Goal: Information Seeking & Learning: Learn about a topic

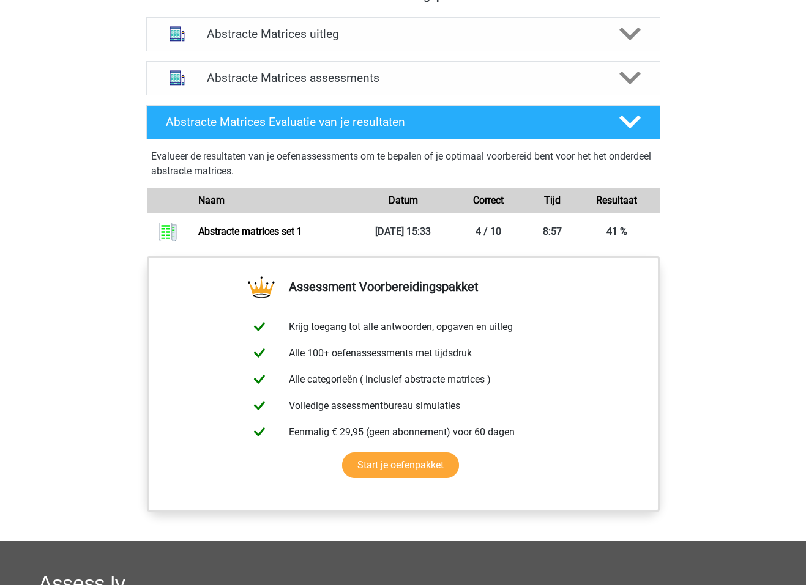
scroll to position [782, 0]
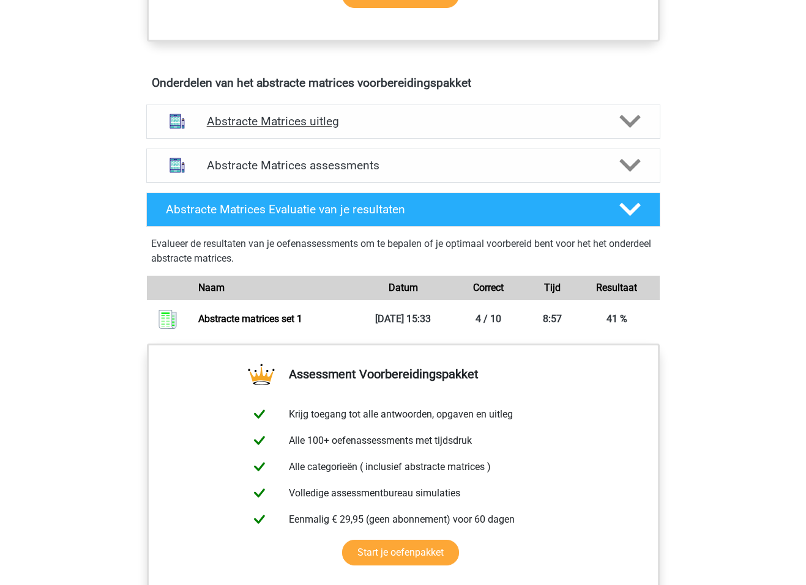
click at [272, 122] on h4 "Abstracte Matrices uitleg" at bounding box center [403, 121] width 393 height 14
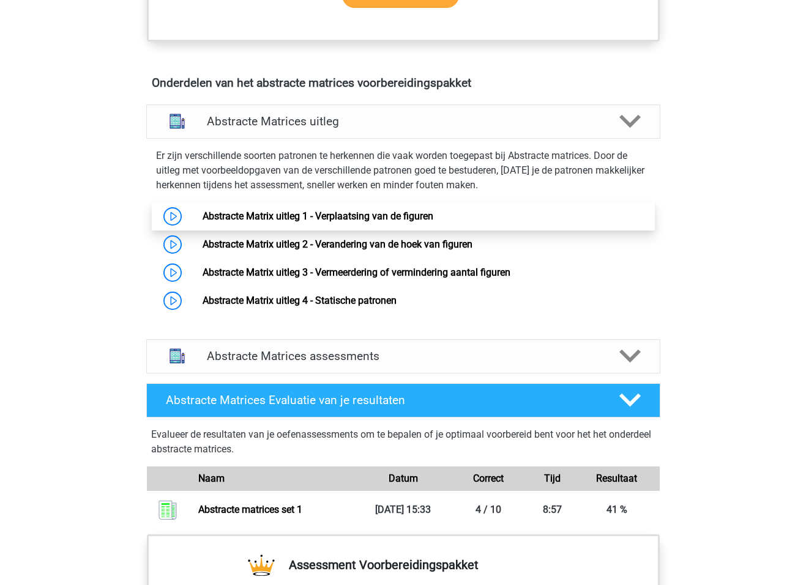
click at [270, 211] on link "Abstracte Matrix uitleg 1 - Verplaatsing van de figuren" at bounding box center [317, 216] width 231 height 12
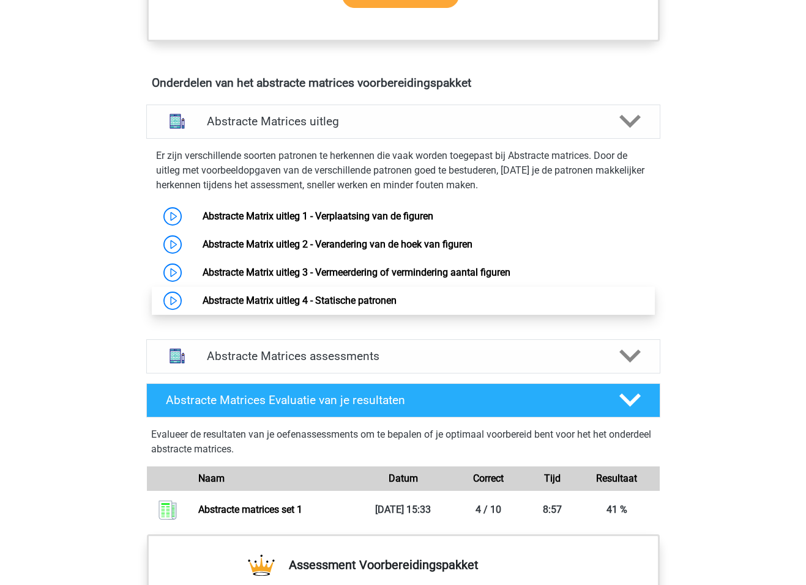
click at [321, 300] on link "Abstracte Matrix uitleg 4 - Statische patronen" at bounding box center [299, 301] width 194 height 12
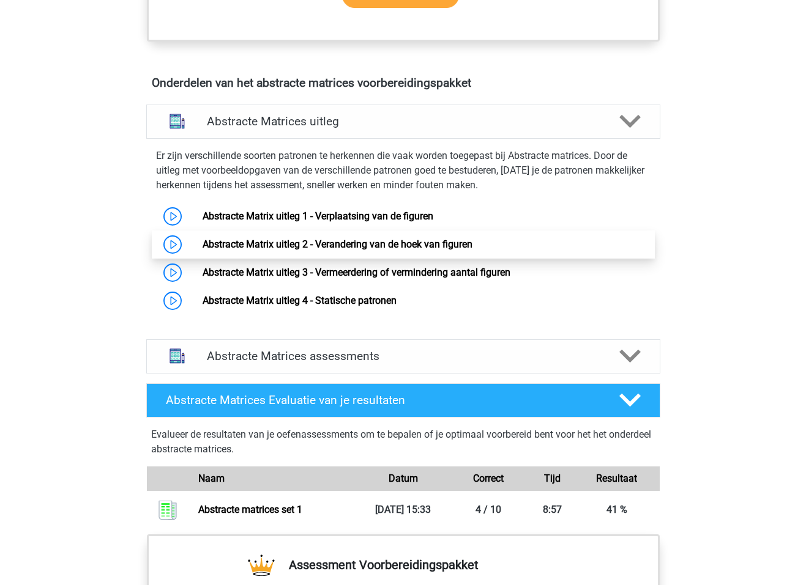
click at [267, 247] on link "Abstracte Matrix uitleg 2 - Verandering van de hoek van figuren" at bounding box center [337, 245] width 270 height 12
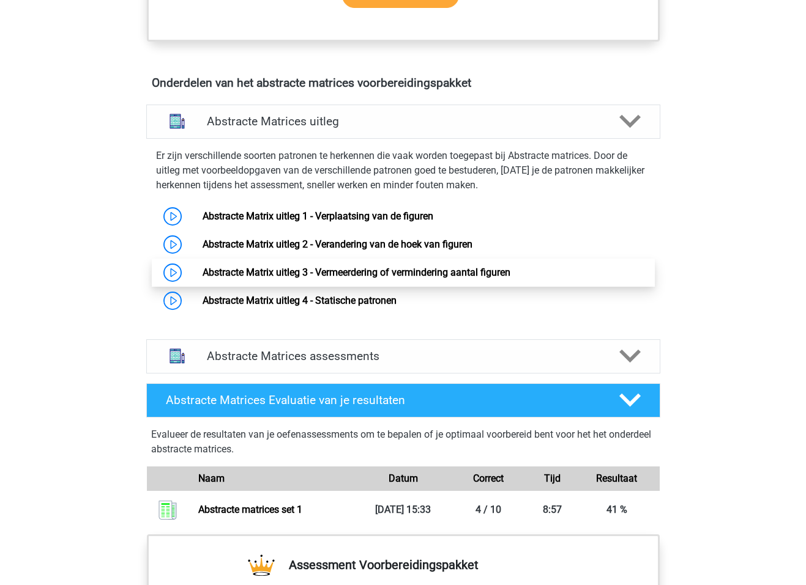
click at [466, 274] on link "Abstracte Matrix uitleg 3 - Vermeerdering of vermindering aantal figuren" at bounding box center [356, 273] width 308 height 12
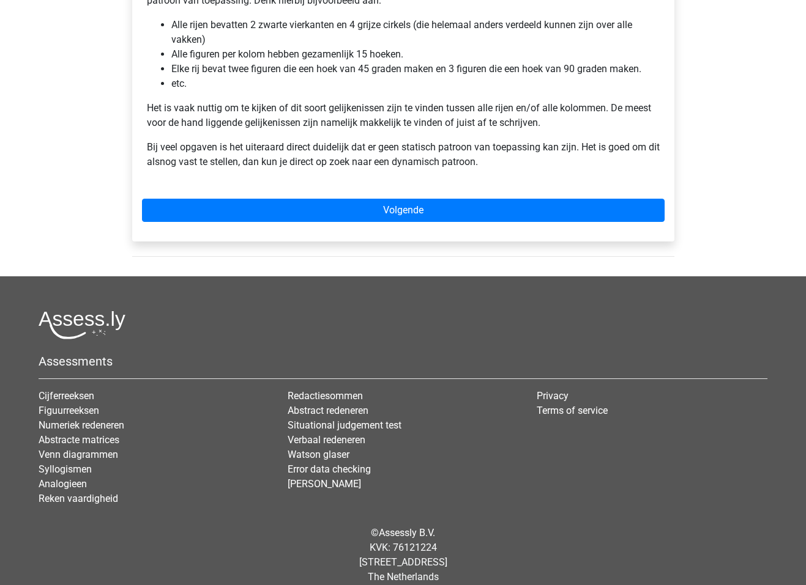
scroll to position [306, 0]
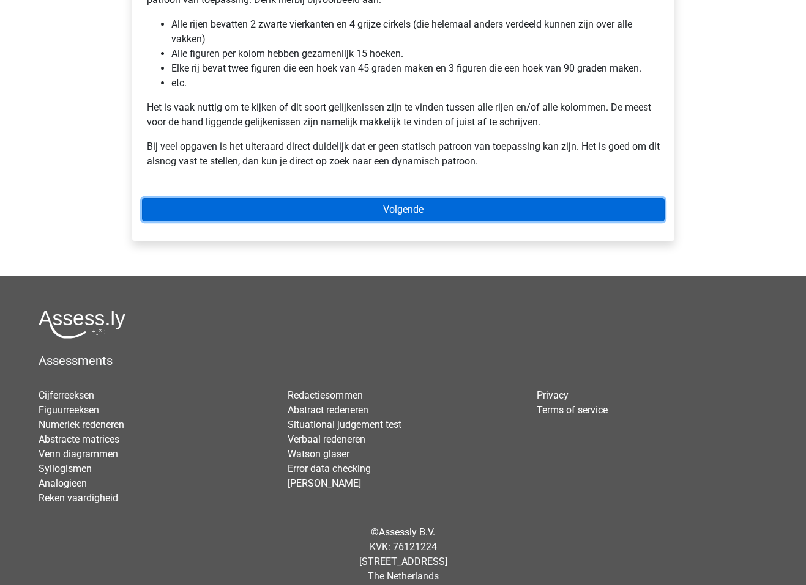
click at [347, 209] on link "Volgende" at bounding box center [403, 209] width 522 height 23
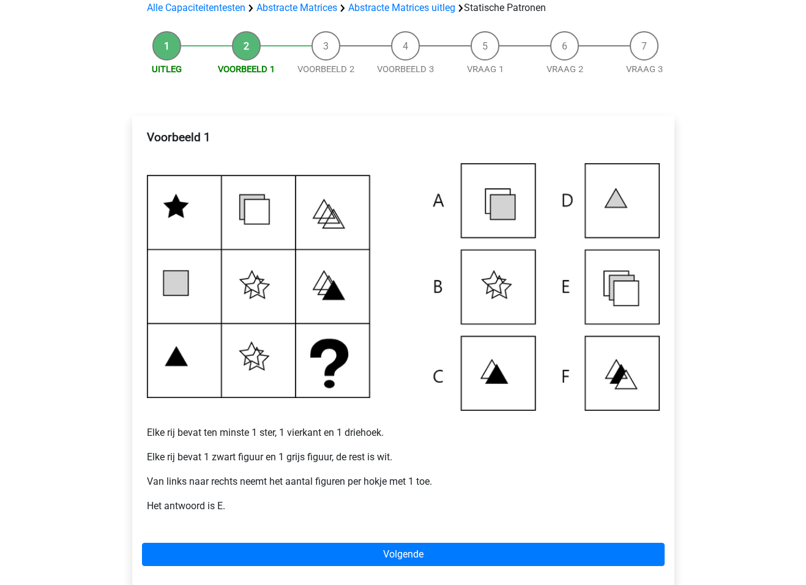
scroll to position [122, 0]
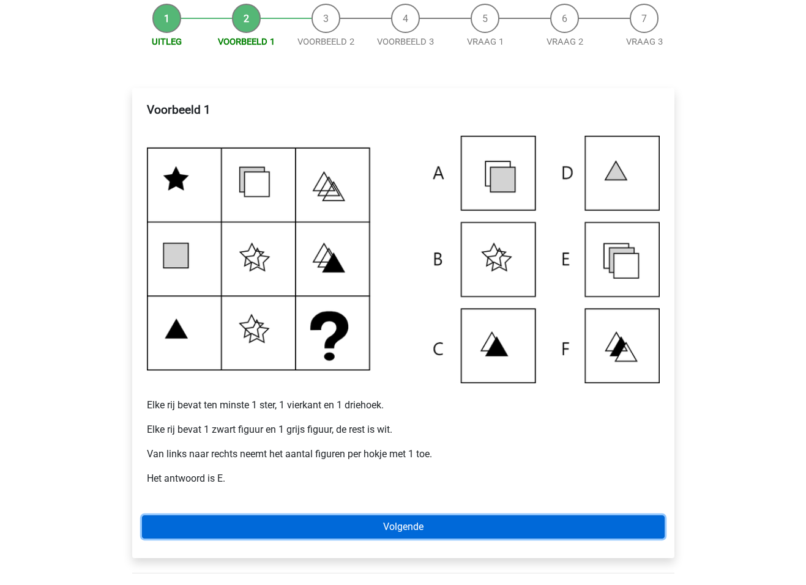
click at [381, 529] on link "Volgende" at bounding box center [403, 527] width 522 height 23
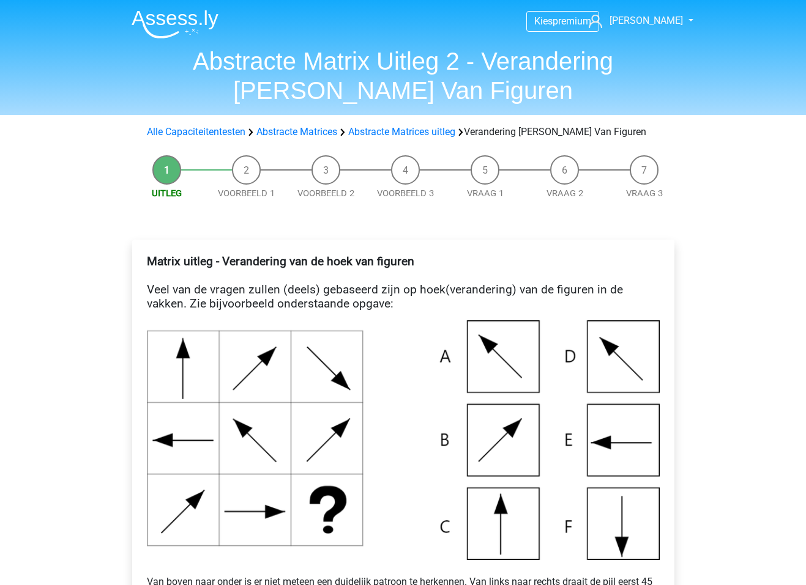
click at [246, 162] on li "Voorbeeld 1" at bounding box center [247, 177] width 80 height 45
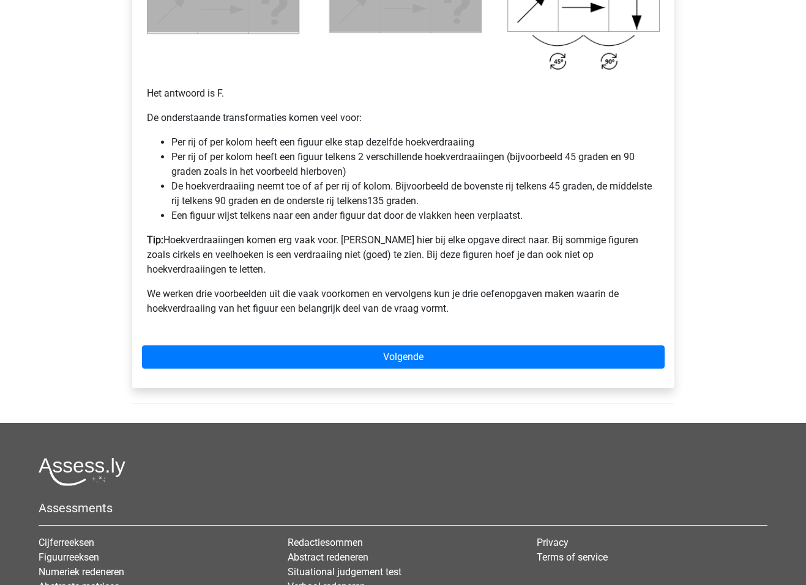
scroll to position [795, 0]
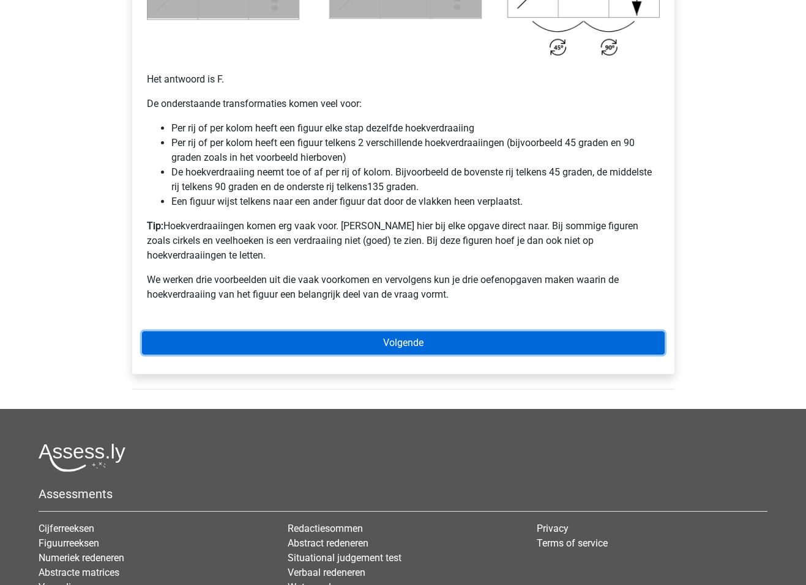
click at [418, 332] on link "Volgende" at bounding box center [403, 343] width 522 height 23
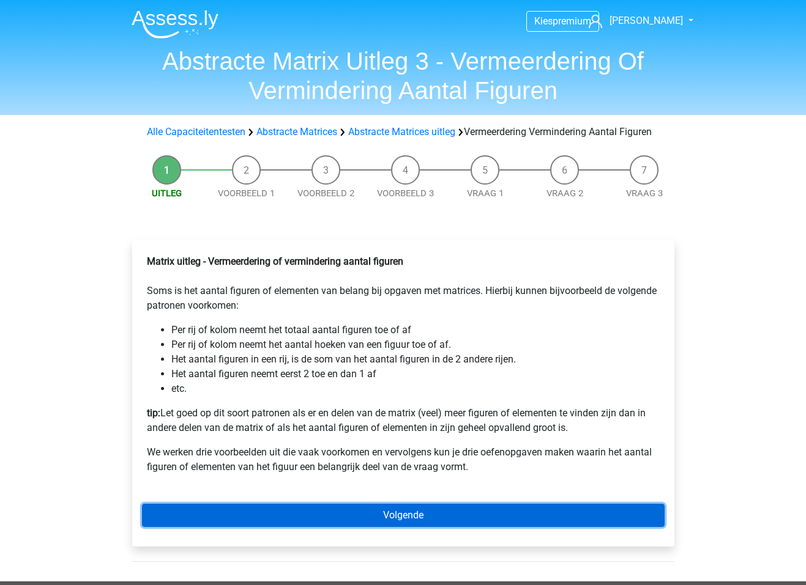
click at [409, 527] on link "Volgende" at bounding box center [403, 515] width 522 height 23
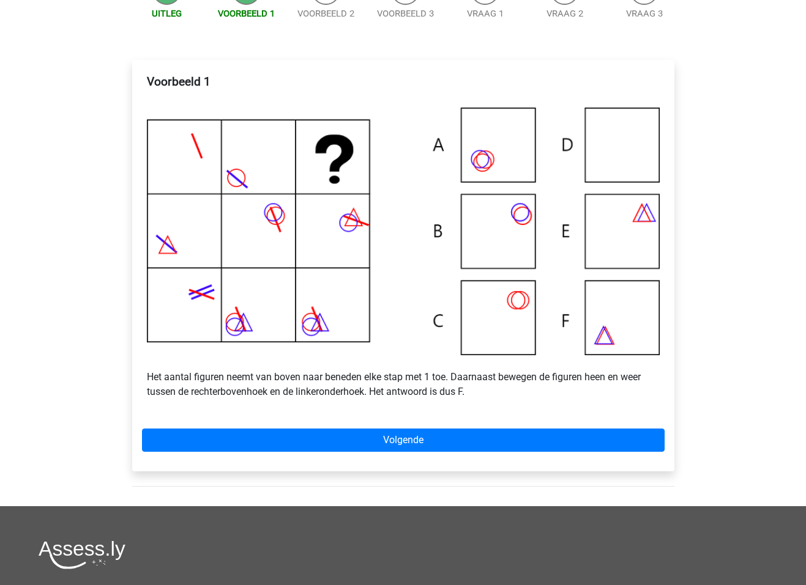
scroll to position [184, 0]
